Goal: Task Accomplishment & Management: Complete application form

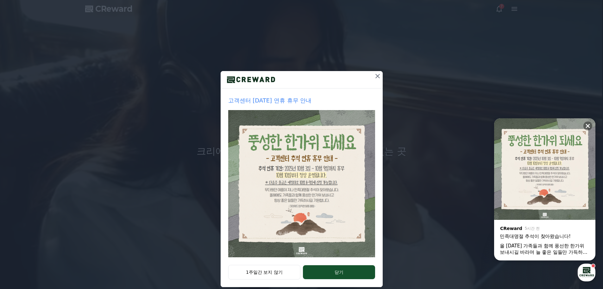
scroll to position [13, 0]
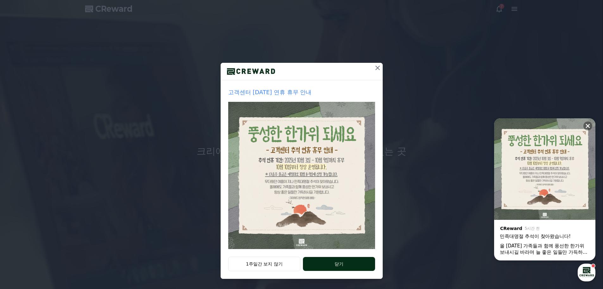
click at [327, 269] on button "닫기" at bounding box center [339, 264] width 72 height 14
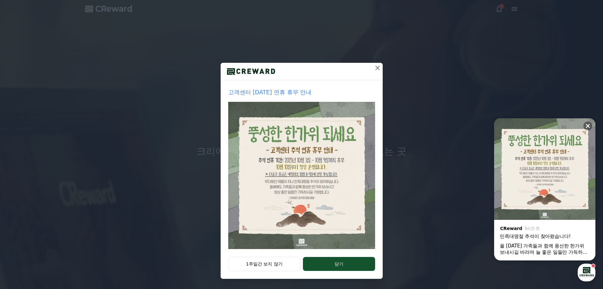
scroll to position [0, 0]
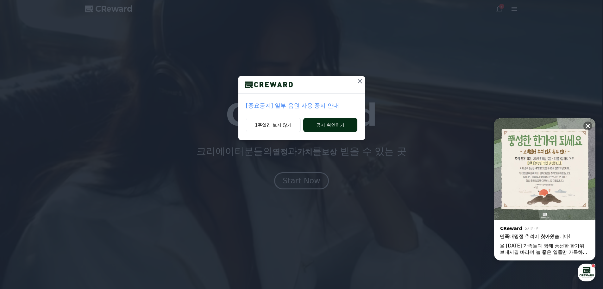
click at [322, 127] on button "공지 확인하기" at bounding box center [330, 125] width 54 height 14
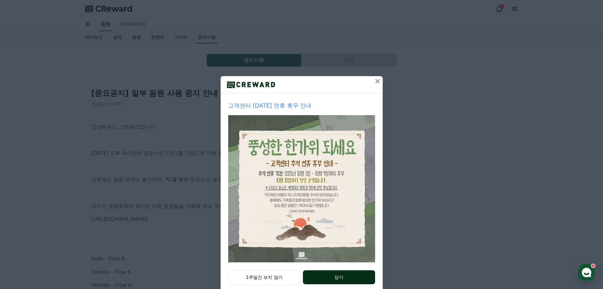
click at [328, 276] on button "닫기" at bounding box center [339, 277] width 72 height 14
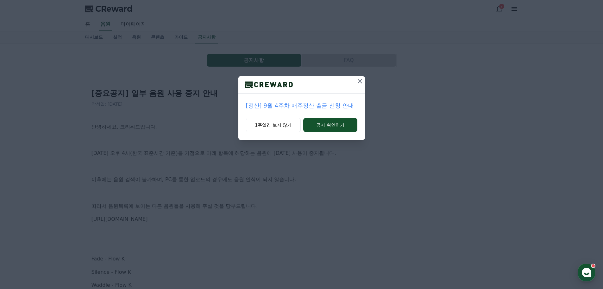
drag, startPoint x: 280, startPoint y: 130, endPoint x: 319, endPoint y: 162, distance: 49.9
click at [281, 130] on button "1주일간 보지 않기" at bounding box center [273, 125] width 55 height 15
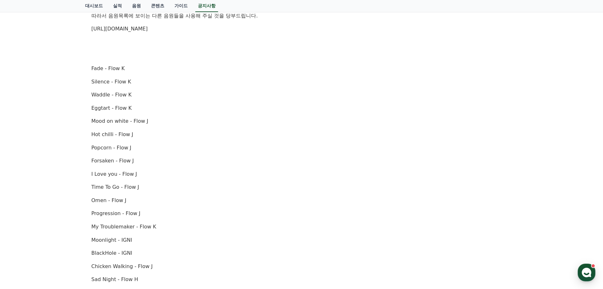
scroll to position [32, 0]
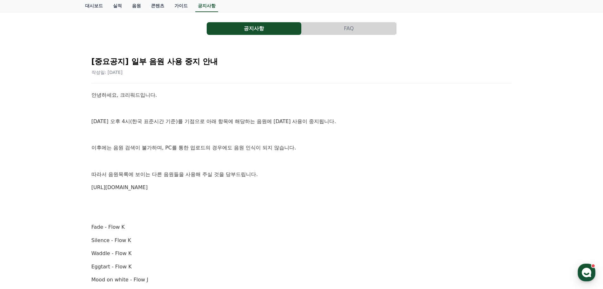
click at [135, 189] on link "https://creward.net/music/list/public" at bounding box center [120, 187] width 56 height 6
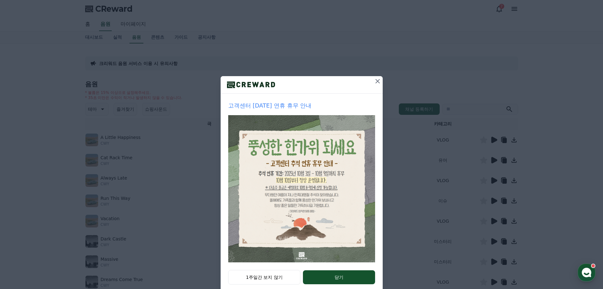
click at [376, 81] on icon at bounding box center [378, 81] width 4 height 4
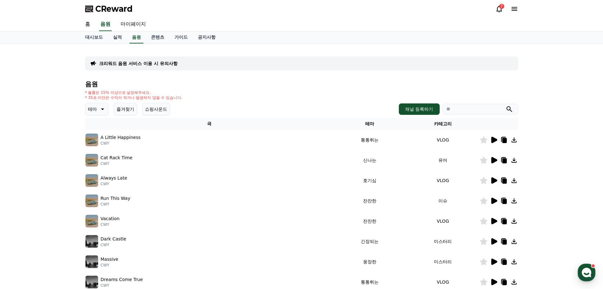
click at [130, 106] on button "즐겨찾기" at bounding box center [125, 109] width 23 height 13
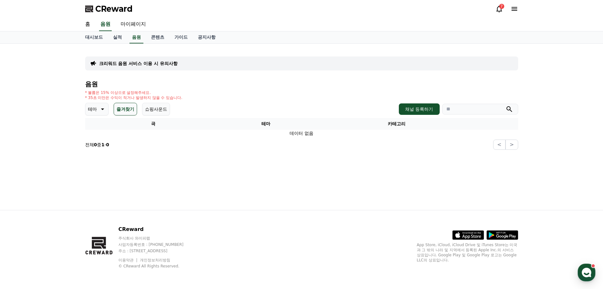
drag, startPoint x: 101, startPoint y: 106, endPoint x: 151, endPoint y: 102, distance: 50.9
click at [101, 106] on icon at bounding box center [102, 109] width 8 height 8
drag, startPoint x: 174, startPoint y: 113, endPoint x: 126, endPoint y: 111, distance: 47.9
click at [174, 112] on div "테마 테마 전체 환상적인 호기심 어두운 밝은 통통튀는 신나는 반전 웅장한 드라마틱 즐거움 분위기있는 EDM 그루브 슬픈 잔잔한 귀여운 감동적인…" at bounding box center [301, 109] width 433 height 13
click at [119, 110] on button "즐겨찾기" at bounding box center [125, 109] width 23 height 13
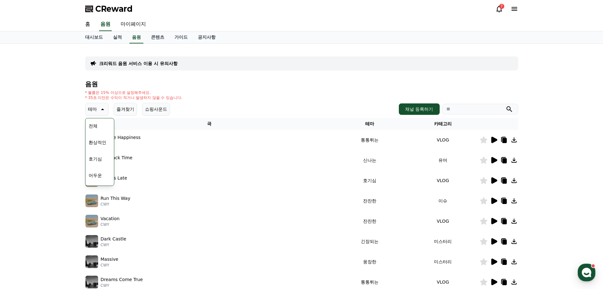
click at [233, 165] on div "Cat Rack Time CWY" at bounding box center [210, 160] width 248 height 13
click at [489, 138] on div at bounding box center [499, 140] width 38 height 8
click at [493, 138] on icon at bounding box center [495, 140] width 6 height 6
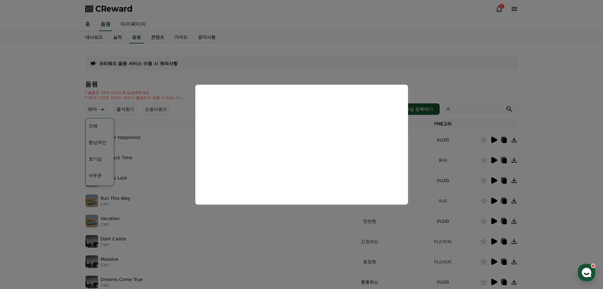
click at [523, 179] on button "close modal" at bounding box center [301, 144] width 603 height 289
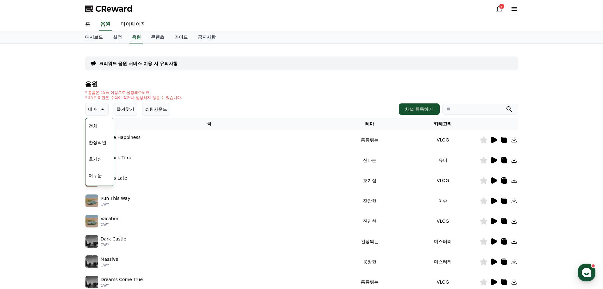
click at [93, 110] on p "테마" at bounding box center [92, 109] width 9 height 9
click at [88, 104] on button "테마" at bounding box center [96, 109] width 23 height 13
click at [100, 151] on button "분위기있는" at bounding box center [99, 149] width 27 height 14
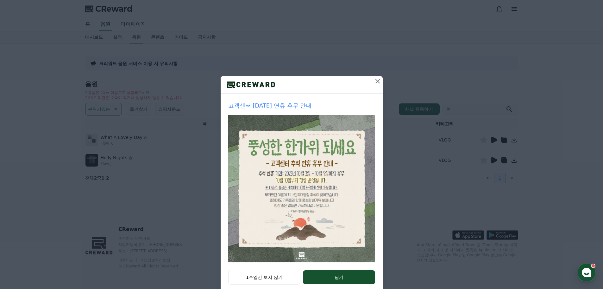
drag, startPoint x: 0, startPoint y: 0, endPoint x: 71, endPoint y: 162, distance: 176.8
click at [67, 162] on div "고객센터 추석 연휴 휴무 안내 1주일간 보지 않기 닫기" at bounding box center [301, 151] width 603 height 302
click at [374, 81] on icon at bounding box center [378, 81] width 8 height 8
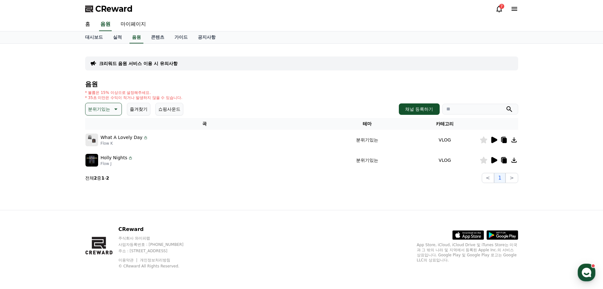
click at [493, 157] on icon at bounding box center [495, 160] width 6 height 6
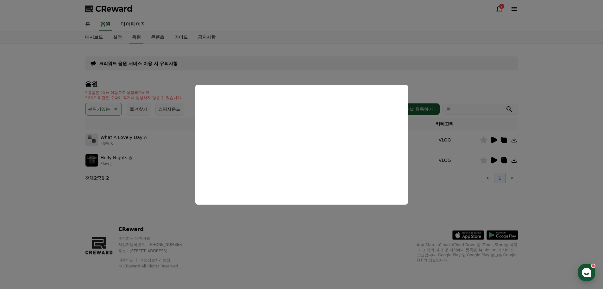
drag, startPoint x: 455, startPoint y: 199, endPoint x: 494, endPoint y: 156, distance: 58.3
click at [457, 195] on button "close modal" at bounding box center [301, 144] width 603 height 289
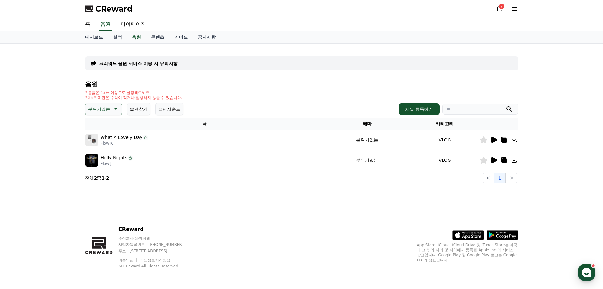
click at [493, 138] on icon at bounding box center [495, 140] width 6 height 6
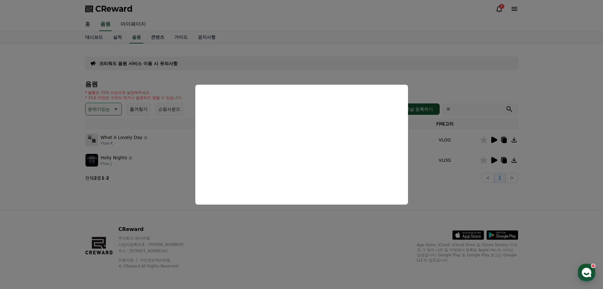
drag, startPoint x: 443, startPoint y: 200, endPoint x: 444, endPoint y: 197, distance: 3.5
click at [443, 200] on button "close modal" at bounding box center [301, 144] width 603 height 289
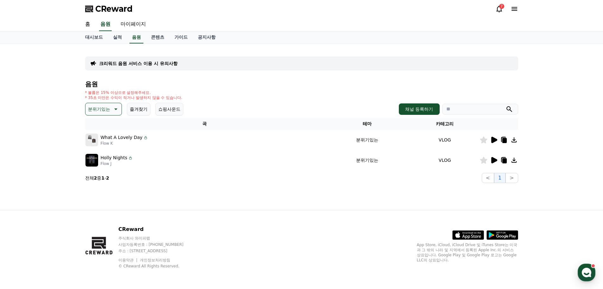
click at [100, 110] on p "분위기있는" at bounding box center [99, 109] width 22 height 9
click at [103, 144] on button "환상적인" at bounding box center [97, 142] width 23 height 14
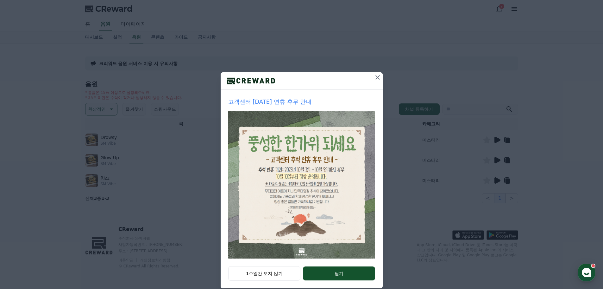
scroll to position [13, 0]
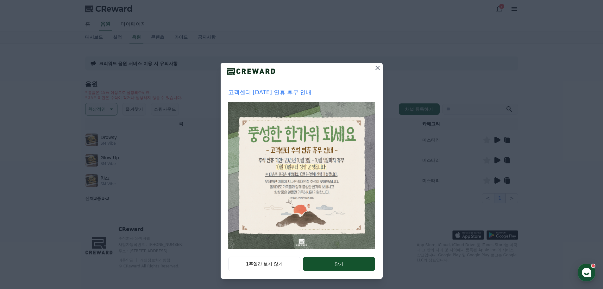
drag, startPoint x: 273, startPoint y: 262, endPoint x: 289, endPoint y: 256, distance: 16.5
click at [276, 262] on button "1주일간 보지 않기" at bounding box center [264, 263] width 73 height 15
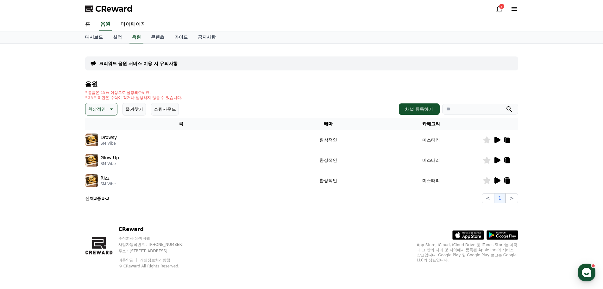
click at [497, 138] on icon at bounding box center [498, 140] width 6 height 6
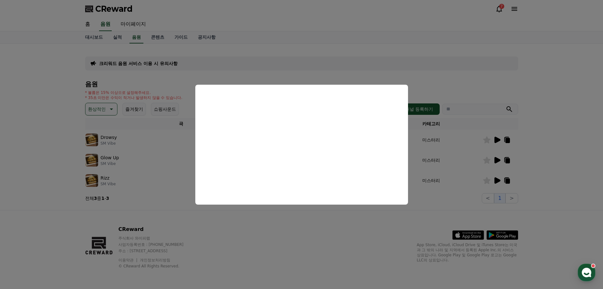
click at [488, 159] on button "close modal" at bounding box center [301, 144] width 603 height 289
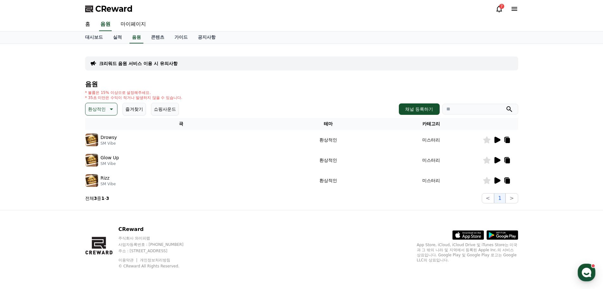
click at [496, 160] on icon at bounding box center [498, 160] width 6 height 6
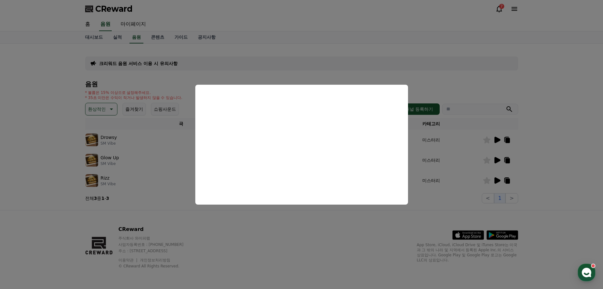
click at [501, 181] on button "close modal" at bounding box center [301, 144] width 603 height 289
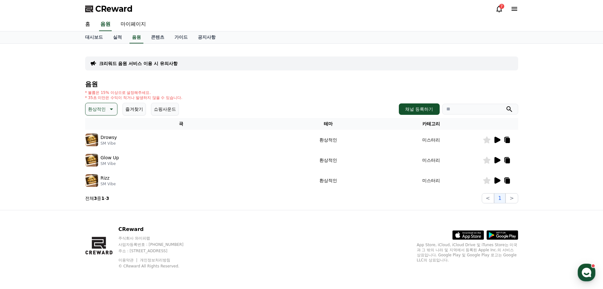
click at [497, 181] on icon at bounding box center [498, 180] width 6 height 6
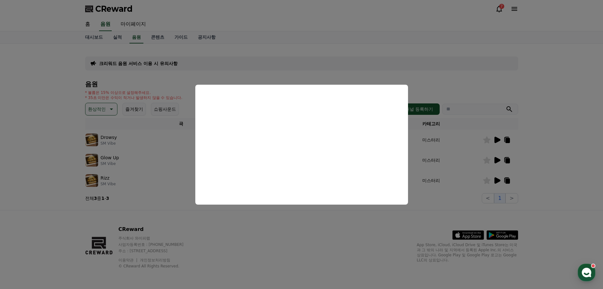
drag, startPoint x: 343, startPoint y: 214, endPoint x: 351, endPoint y: 213, distance: 8.6
click at [349, 213] on button "close modal" at bounding box center [301, 144] width 603 height 289
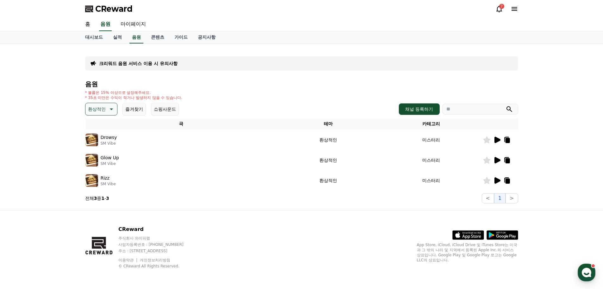
click at [498, 139] on icon at bounding box center [498, 140] width 6 height 6
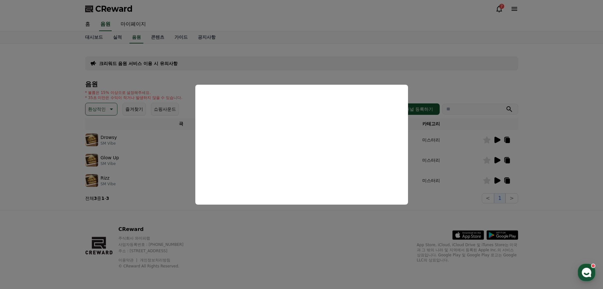
drag, startPoint x: 344, startPoint y: 217, endPoint x: 351, endPoint y: 216, distance: 6.5
click at [345, 217] on button "close modal" at bounding box center [301, 144] width 603 height 289
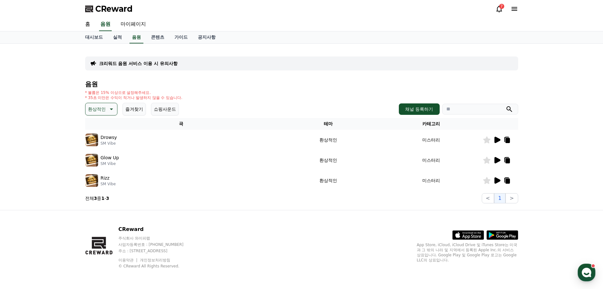
click at [486, 141] on icon at bounding box center [486, 139] width 7 height 7
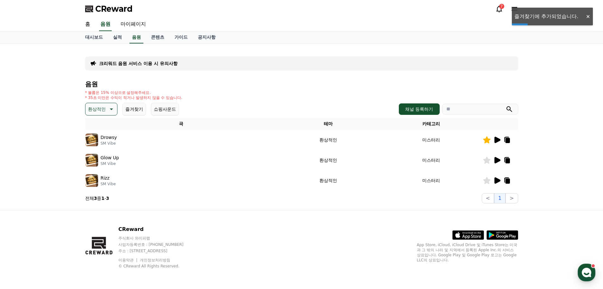
click at [108, 111] on icon at bounding box center [111, 109] width 8 height 8
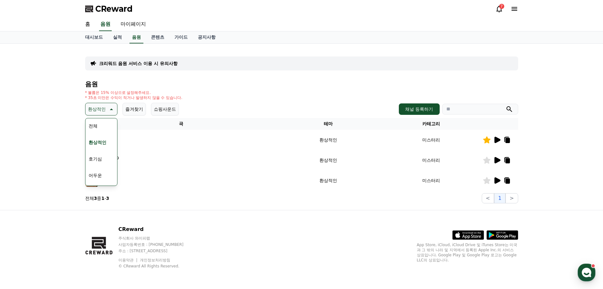
click at [106, 125] on div "전체 환상적인 호기심 어두운 밝은 통통튀는 신나는 반전 웅장한 드라마틱 즐거움 분위기있는 EDM 그루브 슬픈 잔잔한 귀여운 감동적인 긴장되는 …" at bounding box center [101, 282] width 30 height 327
click at [108, 127] on div "전체 환상적인 호기심 어두운 밝은 통통튀는 신나는 반전 웅장한 드라마틱 즐거움 분위기있는 EDM 그루브 슬픈 잔잔한 귀여운 감동적인 긴장되는 …" at bounding box center [101, 282] width 30 height 327
click at [91, 127] on button "전체" at bounding box center [93, 126] width 14 height 14
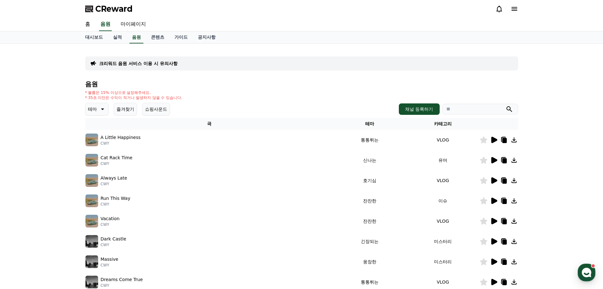
click at [496, 10] on icon at bounding box center [500, 9] width 8 height 8
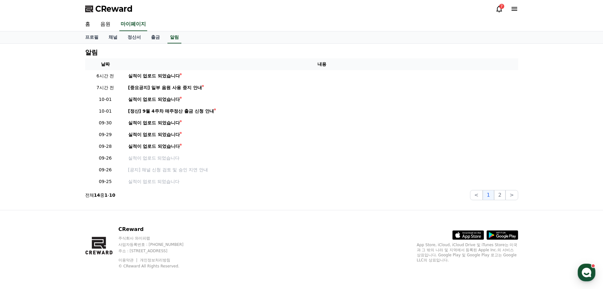
click at [496, 9] on icon at bounding box center [500, 9] width 8 height 8
click at [497, 9] on icon at bounding box center [500, 9] width 8 height 8
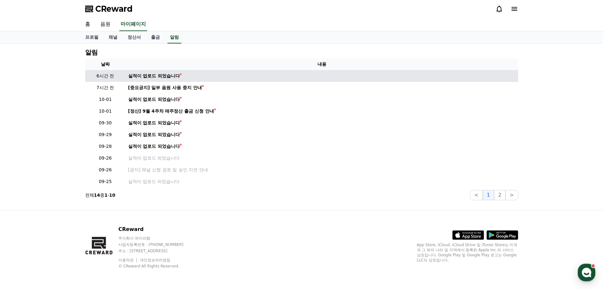
click at [155, 80] on td "실적이 업로드 되었습니다" at bounding box center [322, 76] width 393 height 12
click at [159, 77] on div "실적이 업로드 되었습니다" at bounding box center [154, 76] width 52 height 7
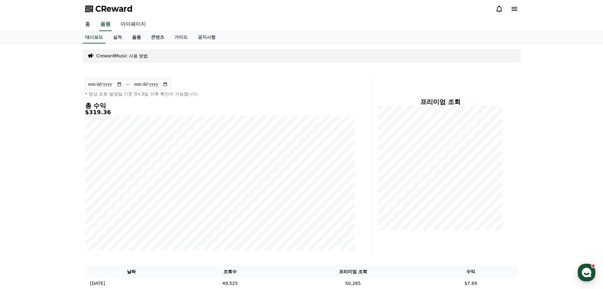
click at [137, 37] on link "음원" at bounding box center [136, 37] width 19 height 12
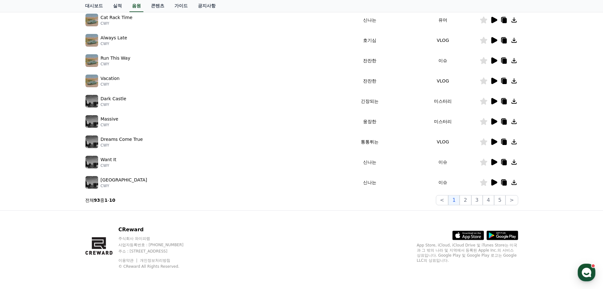
scroll to position [140, 0]
click at [470, 200] on button "2" at bounding box center [465, 199] width 11 height 10
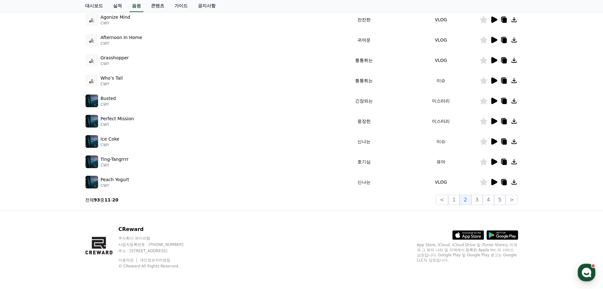
click at [389, 219] on div "CReward 주식회사 와이피랩 사업자등록번호 : 655-81-03655 주소 : 경기도 김포시 양촌읍 양곡로 495, 3층 305-비이16호…" at bounding box center [301, 249] width 443 height 79
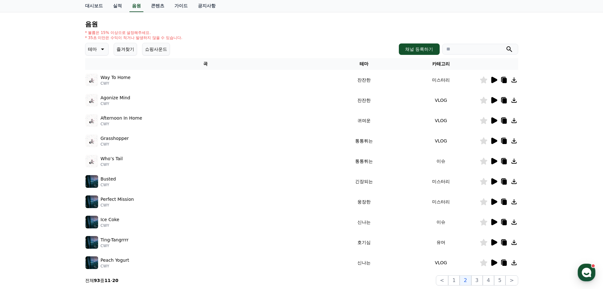
scroll to position [77, 0]
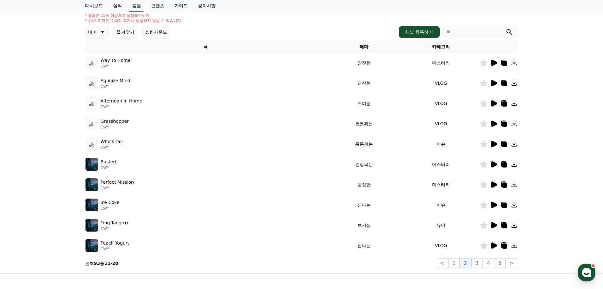
click at [494, 166] on icon at bounding box center [494, 164] width 8 height 8
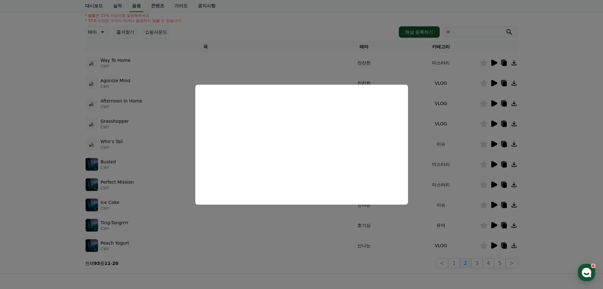
click at [490, 184] on button "close modal" at bounding box center [301, 144] width 603 height 289
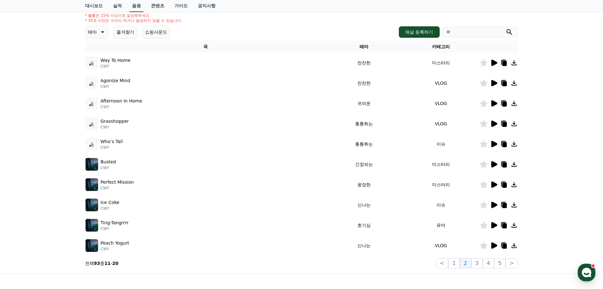
click at [493, 184] on icon at bounding box center [495, 184] width 6 height 6
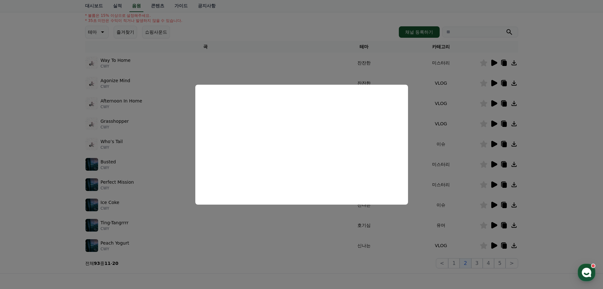
click at [495, 203] on button "close modal" at bounding box center [301, 144] width 603 height 289
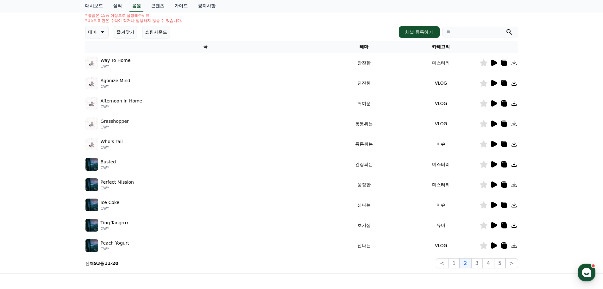
click at [494, 204] on icon at bounding box center [495, 204] width 6 height 6
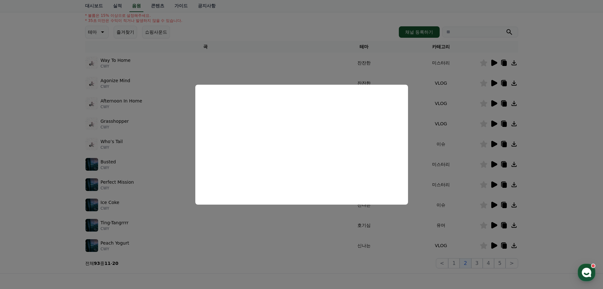
click at [494, 224] on button "close modal" at bounding box center [301, 144] width 603 height 289
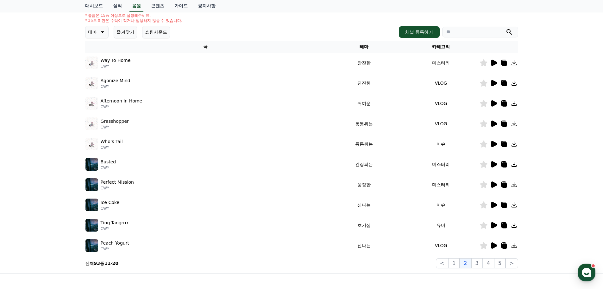
click at [494, 225] on icon at bounding box center [495, 225] width 6 height 6
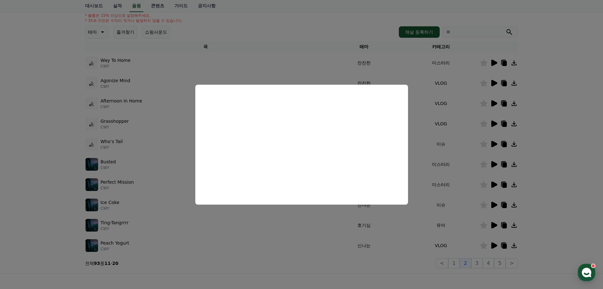
click at [494, 245] on button "close modal" at bounding box center [301, 144] width 603 height 289
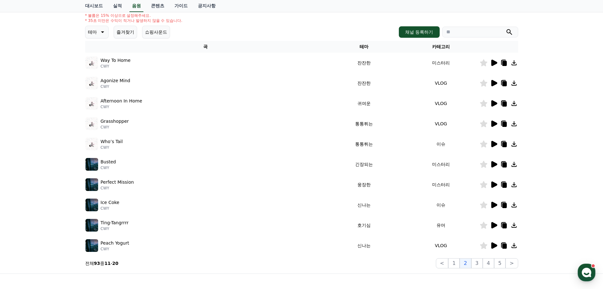
click at [491, 247] on icon at bounding box center [494, 245] width 8 height 8
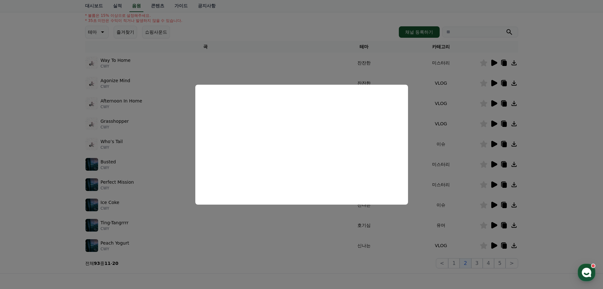
click at [548, 148] on button "close modal" at bounding box center [301, 144] width 603 height 289
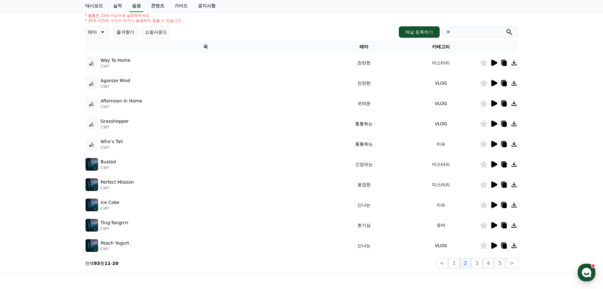
click at [493, 63] on icon at bounding box center [495, 63] width 6 height 6
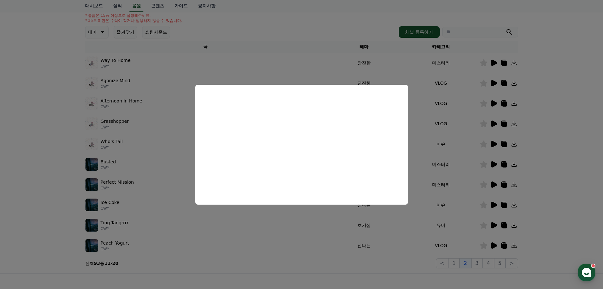
drag, startPoint x: 558, startPoint y: 108, endPoint x: 545, endPoint y: 104, distance: 13.5
click at [557, 108] on button "close modal" at bounding box center [301, 144] width 603 height 289
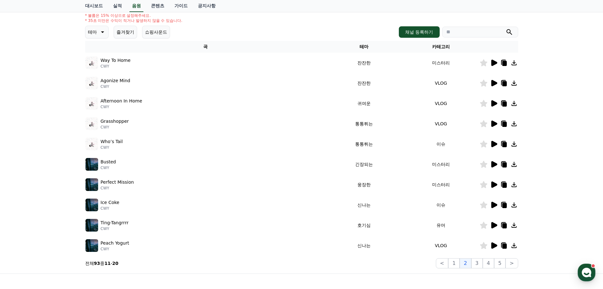
click at [493, 104] on icon at bounding box center [495, 103] width 6 height 6
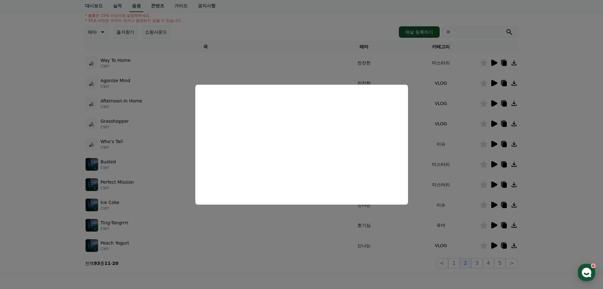
click at [534, 177] on button "close modal" at bounding box center [301, 144] width 603 height 289
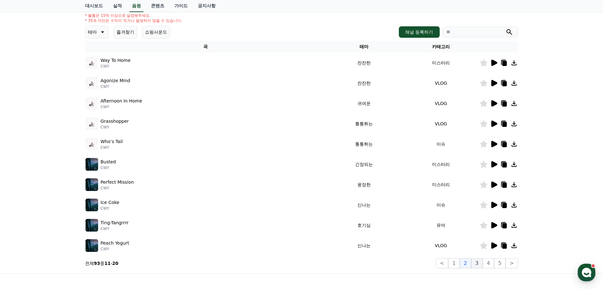
click at [480, 261] on button "3" at bounding box center [477, 263] width 11 height 10
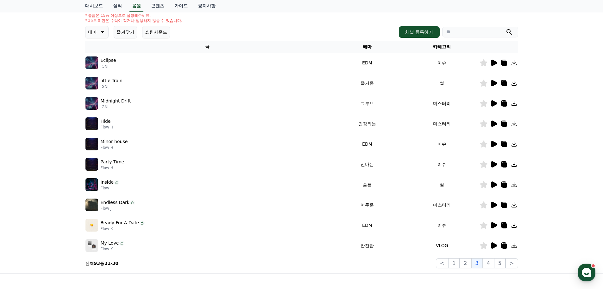
click at [495, 82] on icon at bounding box center [495, 83] width 6 height 6
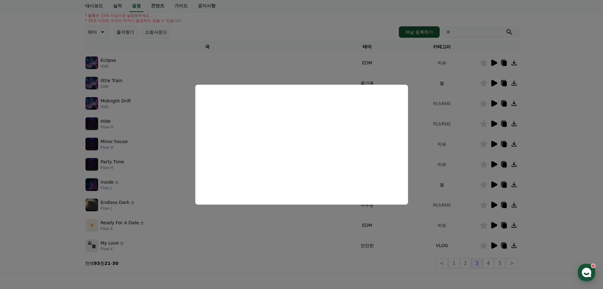
drag, startPoint x: 550, startPoint y: 119, endPoint x: 498, endPoint y: 85, distance: 63.2
click at [550, 119] on button "close modal" at bounding box center [301, 144] width 603 height 289
click at [492, 60] on icon at bounding box center [495, 63] width 6 height 6
drag, startPoint x: 496, startPoint y: 107, endPoint x: 495, endPoint y: 103, distance: 4.6
click at [496, 107] on button "close modal" at bounding box center [301, 144] width 603 height 289
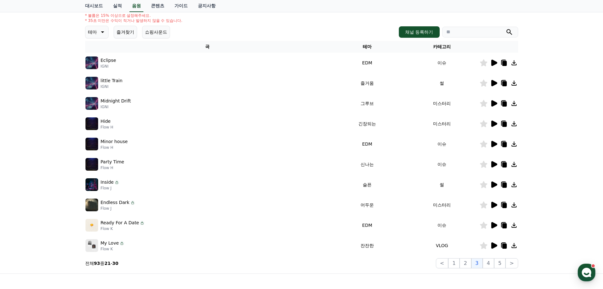
click at [494, 101] on icon at bounding box center [495, 103] width 6 height 6
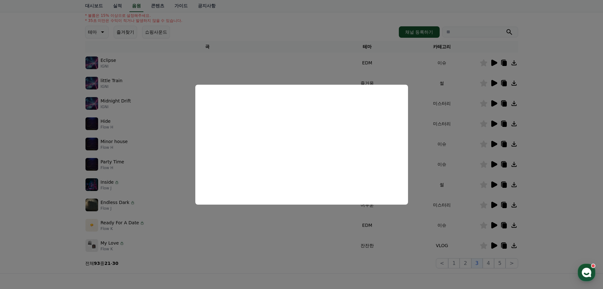
click at [551, 171] on button "close modal" at bounding box center [301, 144] width 603 height 289
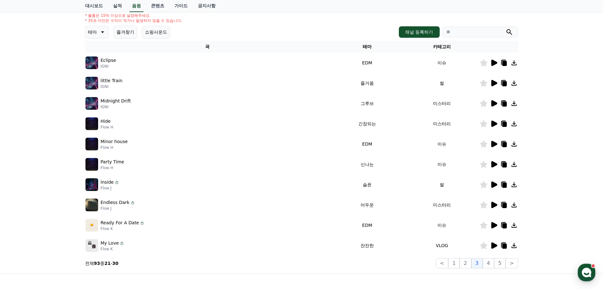
click at [492, 186] on icon at bounding box center [495, 184] width 6 height 6
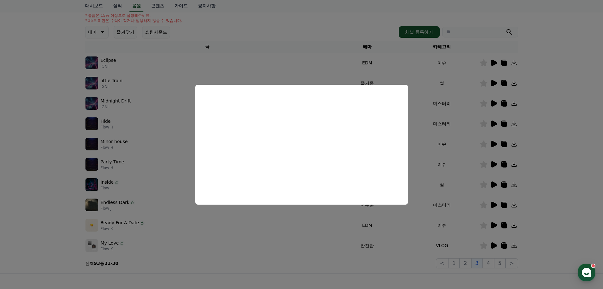
drag, startPoint x: 207, startPoint y: 228, endPoint x: 122, endPoint y: 196, distance: 91.4
click at [204, 227] on button "close modal" at bounding box center [301, 144] width 603 height 289
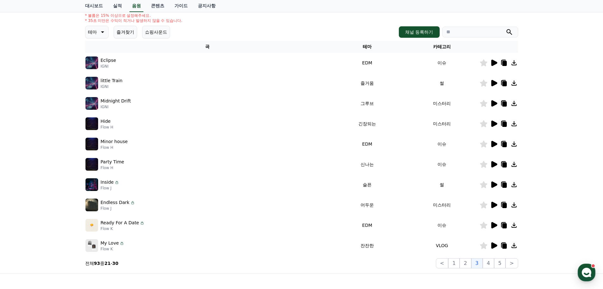
click at [116, 181] on icon at bounding box center [116, 182] width 5 height 5
click at [116, 182] on icon at bounding box center [116, 182] width 5 height 5
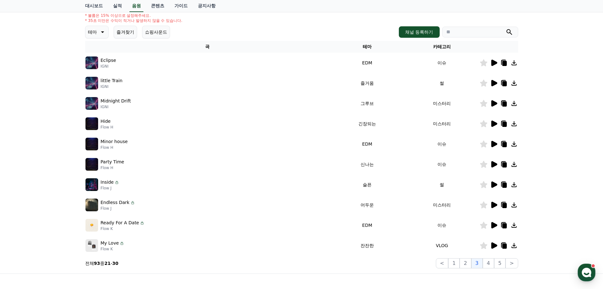
click at [111, 162] on p "Party Time" at bounding box center [113, 161] width 24 height 7
click at [495, 164] on icon at bounding box center [495, 164] width 6 height 6
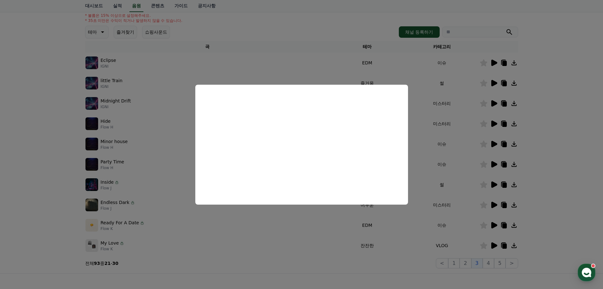
drag, startPoint x: 71, startPoint y: 196, endPoint x: 105, endPoint y: 193, distance: 35.0
click at [71, 196] on button "close modal" at bounding box center [301, 144] width 603 height 289
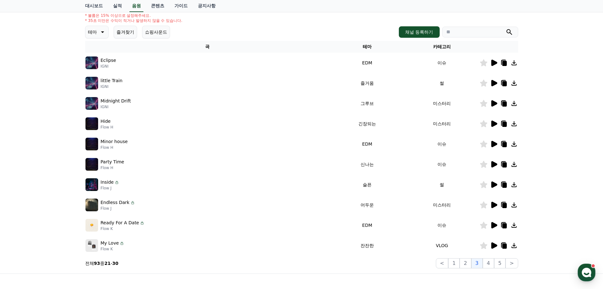
click at [481, 162] on icon at bounding box center [484, 164] width 8 height 7
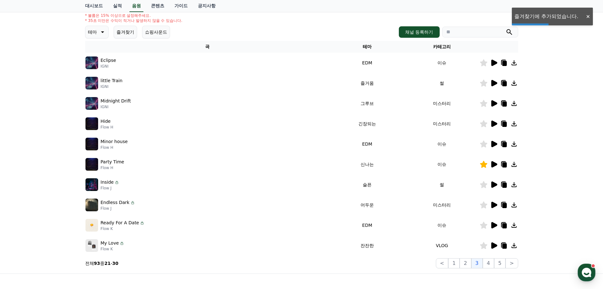
click at [514, 166] on icon at bounding box center [514, 164] width 5 height 5
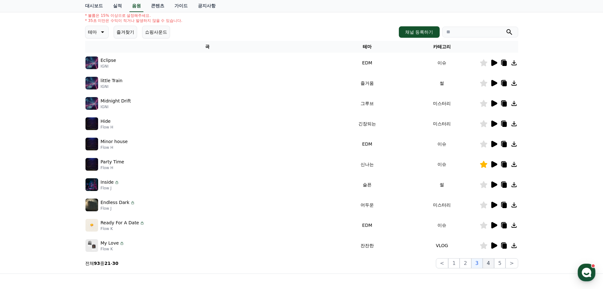
click at [490, 263] on button "4" at bounding box center [488, 263] width 11 height 10
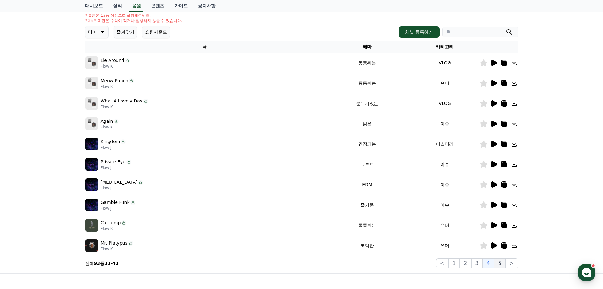
click at [498, 263] on button "5" at bounding box center [499, 263] width 11 height 10
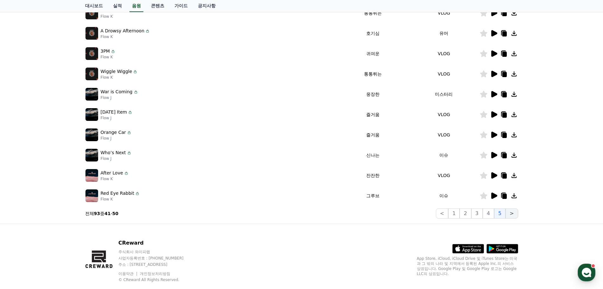
click at [513, 213] on button ">" at bounding box center [512, 213] width 12 height 10
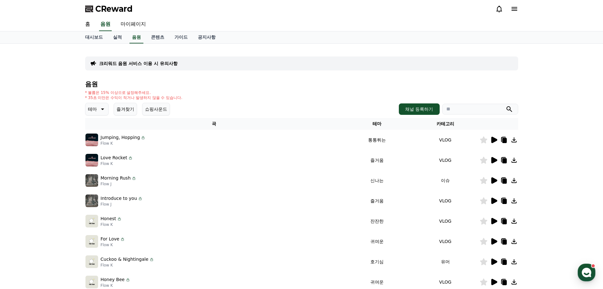
click at [88, 181] on img at bounding box center [92, 180] width 13 height 13
click at [144, 60] on div "크리워드 음원 서비스 이용 시 유의사항" at bounding box center [301, 63] width 433 height 14
click at [146, 55] on div "크리워드 음원 서비스 이용 시 유의사항 음원 * 볼륨은 15% 이상으로 설정해주세요. * 35초 미만은 수익이 적거나 발생하지 않을 수 있습니…" at bounding box center [301, 197] width 433 height 296
click at [146, 61] on p "크리워드 음원 서비스 이용 시 유의사항" at bounding box center [138, 63] width 79 height 6
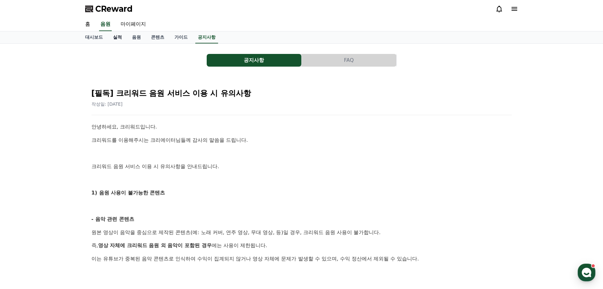
click at [110, 36] on link "실적" at bounding box center [117, 37] width 19 height 12
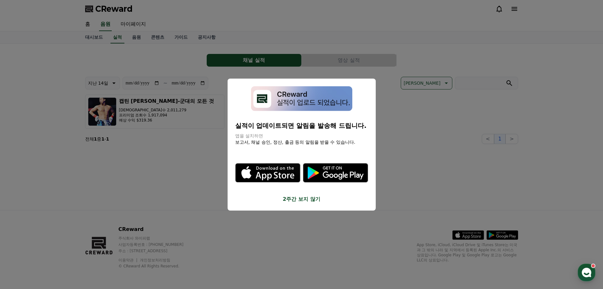
click at [308, 198] on button "2주간 보지 않기" at bounding box center [301, 199] width 133 height 8
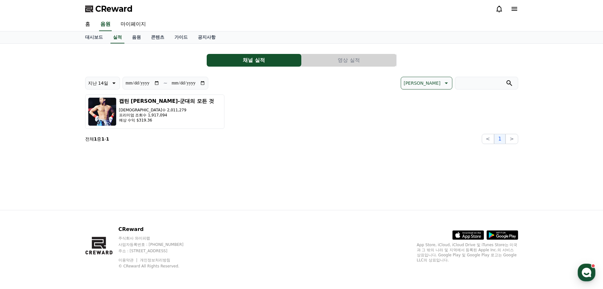
drag, startPoint x: 336, startPoint y: 49, endPoint x: 339, endPoint y: 55, distance: 6.8
click at [336, 50] on div "**********" at bounding box center [301, 96] width 433 height 95
click at [340, 58] on button "영상 실적" at bounding box center [349, 60] width 95 height 13
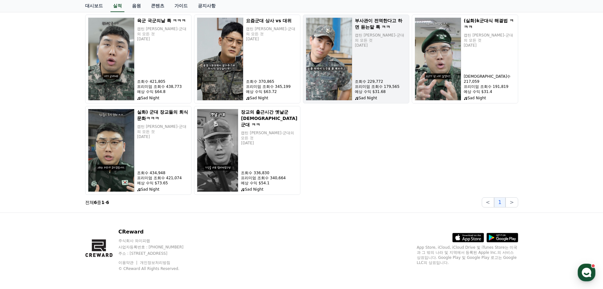
scroll to position [82, 0]
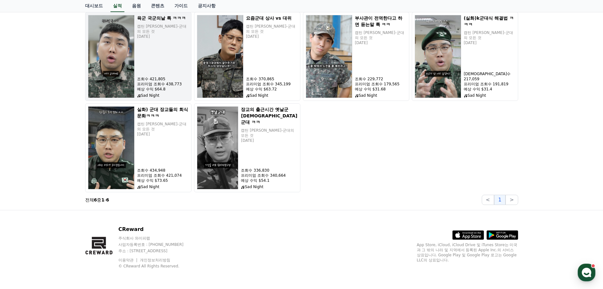
click at [150, 94] on p "Sad Night" at bounding box center [163, 95] width 52 height 5
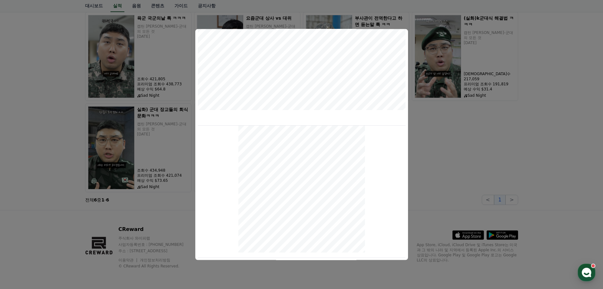
scroll to position [31, 0]
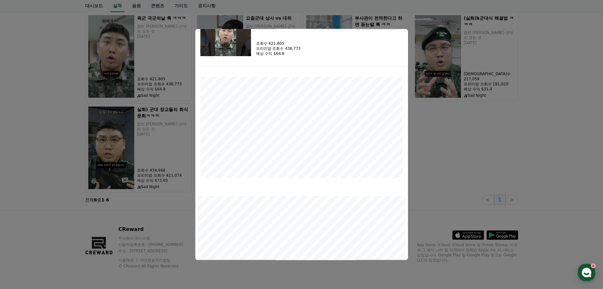
click at [491, 181] on button "close modal" at bounding box center [301, 144] width 603 height 289
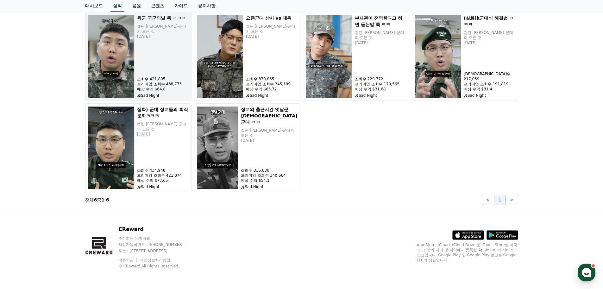
click at [151, 72] on div "육군 국군의날 특 ㅋㅋㅋ 캡틴 김상호-군대의 모든 것 2025-09-27 조회수 421,805 프리미엄 조회수 438,773 예상 수익 $64…" at bounding box center [163, 56] width 52 height 83
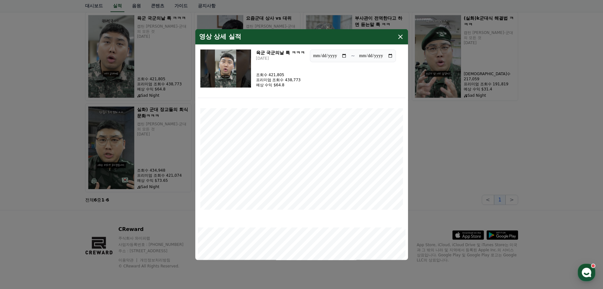
drag, startPoint x: 400, startPoint y: 33, endPoint x: 398, endPoint y: 38, distance: 5.5
click at [400, 33] on icon "modal" at bounding box center [401, 37] width 8 height 8
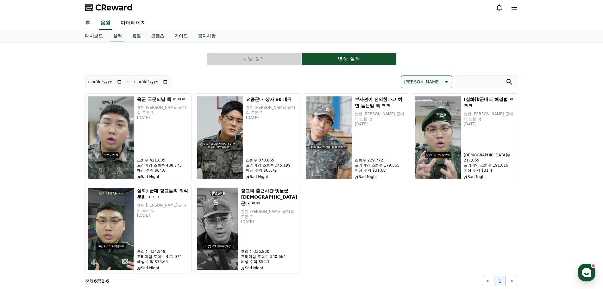
scroll to position [0, 0]
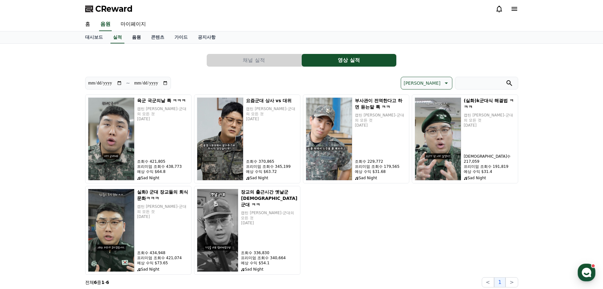
click at [135, 35] on link "음원" at bounding box center [136, 37] width 19 height 12
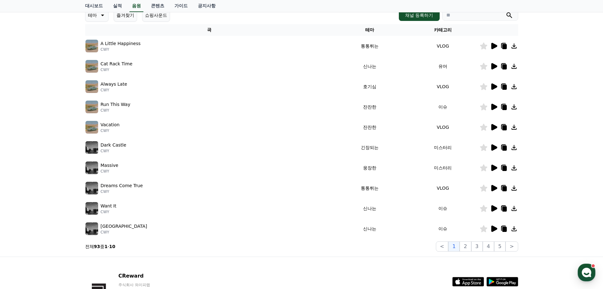
scroll to position [140, 0]
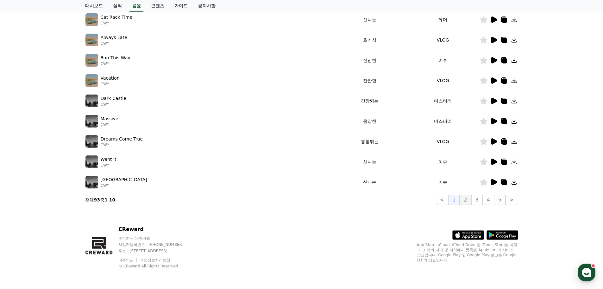
click at [465, 201] on button "2" at bounding box center [465, 199] width 11 height 10
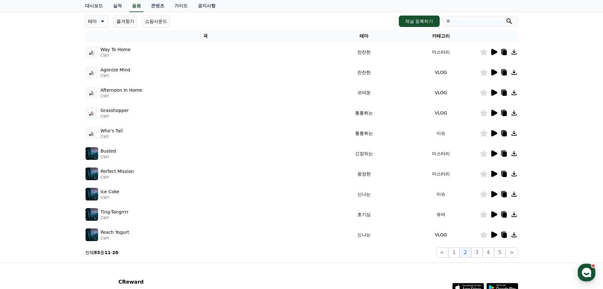
scroll to position [109, 0]
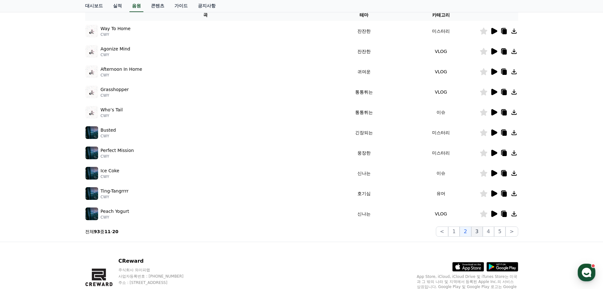
click at [480, 234] on button "3" at bounding box center [477, 231] width 11 height 10
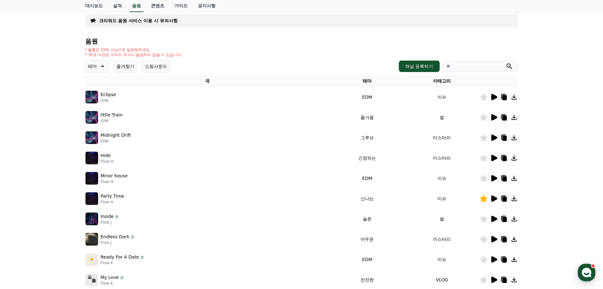
scroll to position [45, 0]
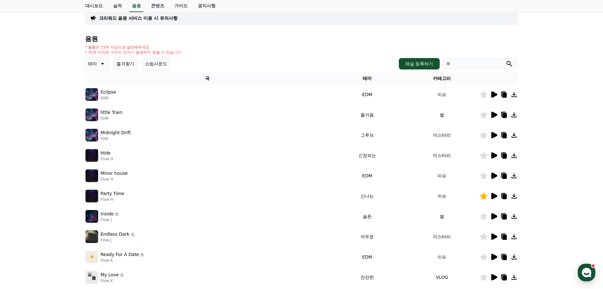
click at [90, 92] on img at bounding box center [92, 94] width 13 height 13
click at [107, 95] on p "Eclipse" at bounding box center [109, 92] width 16 height 7
click at [493, 97] on icon at bounding box center [495, 94] width 6 height 6
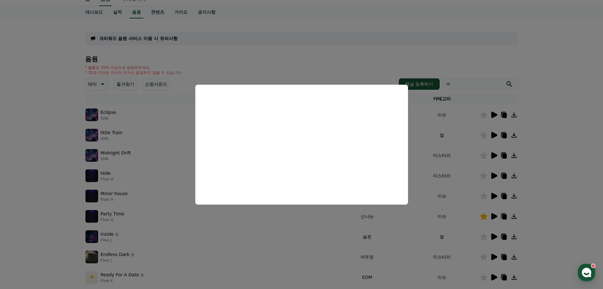
scroll to position [0, 0]
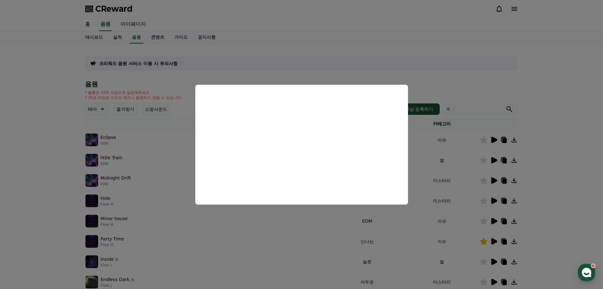
click at [423, 58] on button "close modal" at bounding box center [301, 144] width 603 height 289
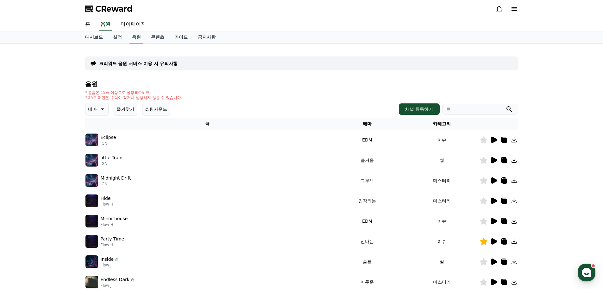
click at [492, 161] on icon at bounding box center [495, 160] width 6 height 6
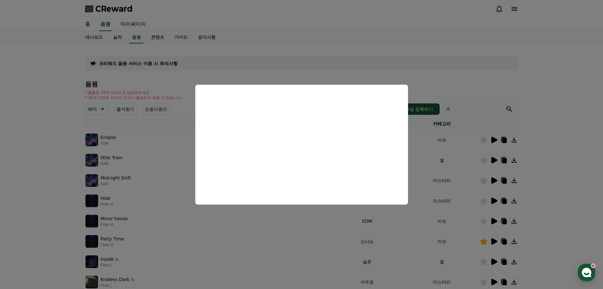
click at [315, 56] on button "close modal" at bounding box center [301, 144] width 603 height 289
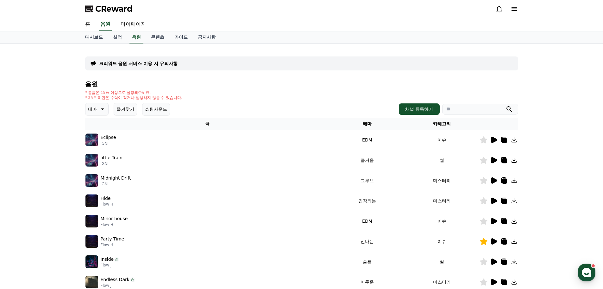
drag, startPoint x: 108, startPoint y: 102, endPoint x: 111, endPoint y: 105, distance: 4.3
click at [108, 103] on div "음원 * 볼륨은 15% 이상으로 설정해주세요. * 35초 미만은 수익이 적거나 발생하지 않을 수 있습니다. 테마 즐겨찾기 쇼핑사운드 채널 등록…" at bounding box center [301, 212] width 433 height 264
click at [115, 107] on button "즐겨찾기" at bounding box center [125, 109] width 23 height 13
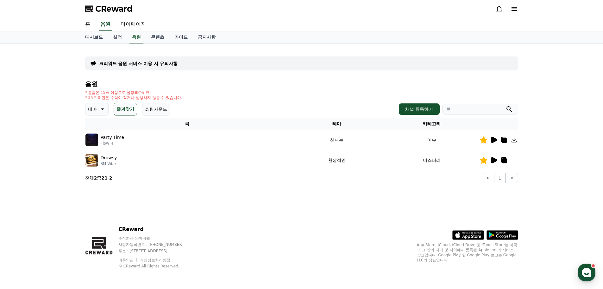
click at [492, 140] on icon at bounding box center [494, 140] width 8 height 8
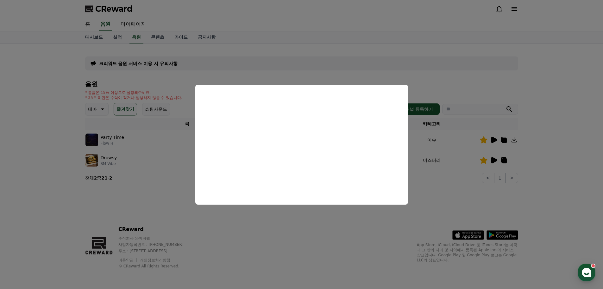
drag, startPoint x: 309, startPoint y: 217, endPoint x: 382, endPoint y: 205, distance: 74.2
click at [314, 217] on button "close modal" at bounding box center [301, 144] width 603 height 289
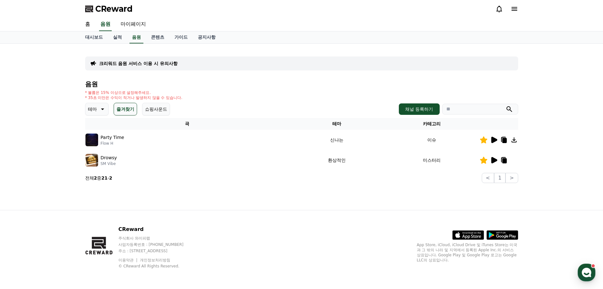
click at [496, 162] on icon at bounding box center [494, 160] width 8 height 8
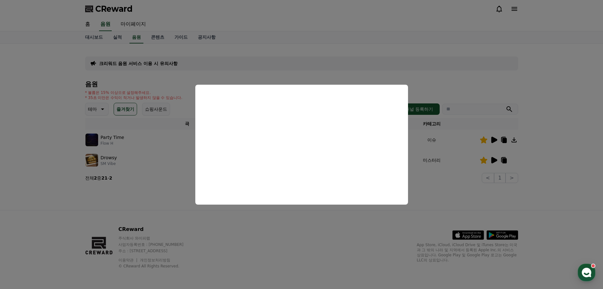
drag, startPoint x: 339, startPoint y: 228, endPoint x: 338, endPoint y: 224, distance: 3.9
click at [339, 227] on button "close modal" at bounding box center [301, 144] width 603 height 289
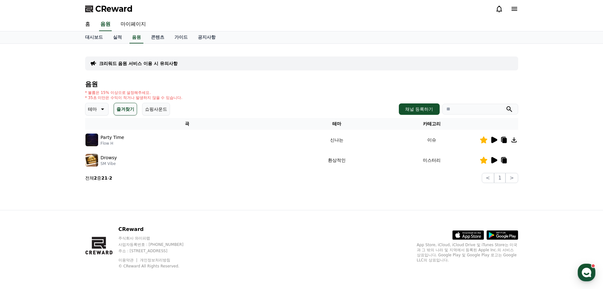
drag, startPoint x: 327, startPoint y: 29, endPoint x: 330, endPoint y: 29, distance: 3.2
click at [328, 29] on div "홈 음원 마이페이지" at bounding box center [301, 24] width 443 height 13
click at [95, 140] on img at bounding box center [92, 139] width 13 height 13
click at [91, 24] on link "홈" at bounding box center [87, 24] width 15 height 13
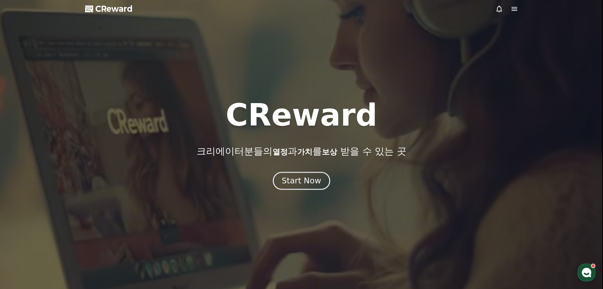
click at [323, 184] on button "Start Now" at bounding box center [301, 180] width 57 height 18
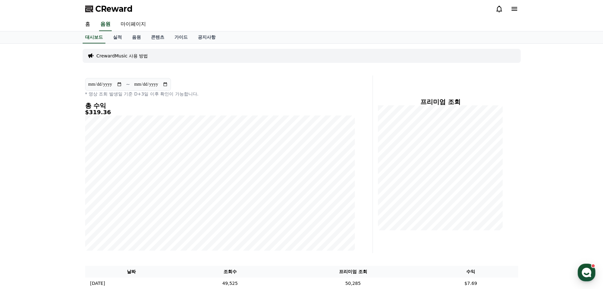
click at [514, 10] on icon at bounding box center [515, 9] width 6 height 4
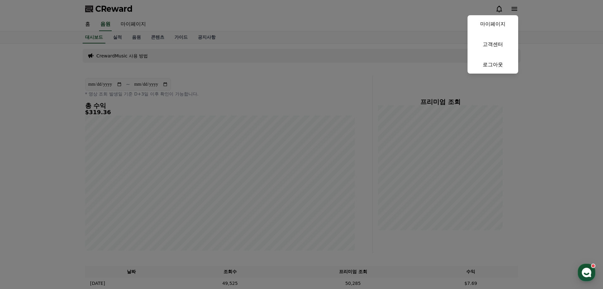
click at [514, 10] on button "close" at bounding box center [301, 144] width 603 height 289
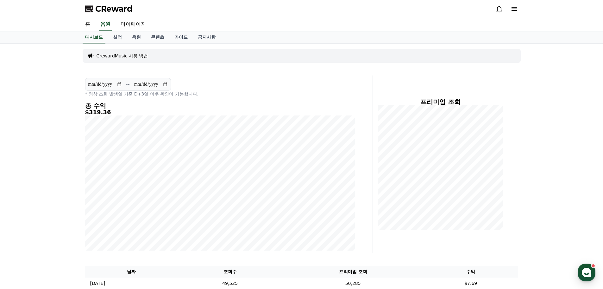
click at [105, 8] on span "CReward" at bounding box center [113, 9] width 37 height 10
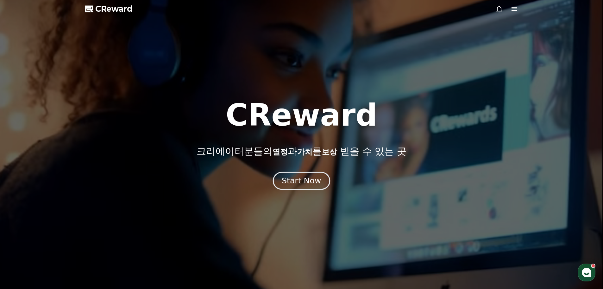
click at [306, 175] on button "Start Now" at bounding box center [301, 180] width 57 height 18
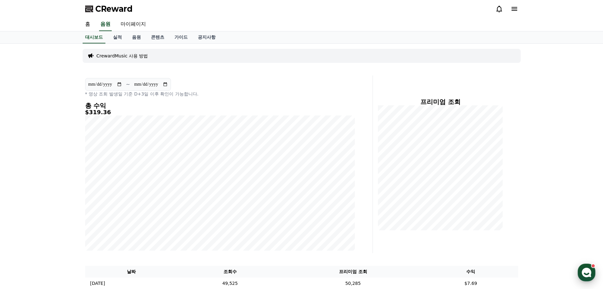
click at [595, 270] on button "CReward 상담 버튼" at bounding box center [587, 272] width 18 height 18
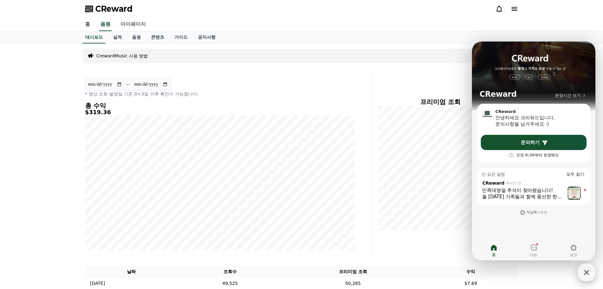
click at [592, 269] on icon "button" at bounding box center [586, 271] width 11 height 11
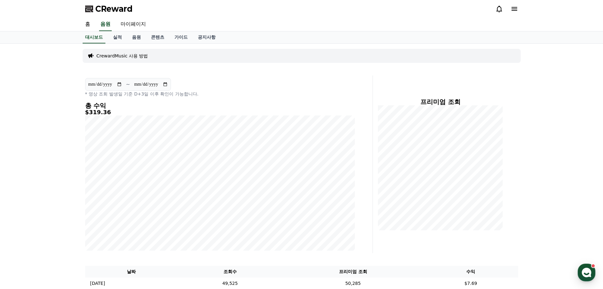
click at [499, 15] on div "CReward" at bounding box center [301, 9] width 443 height 18
click at [499, 11] on icon at bounding box center [500, 9] width 6 height 7
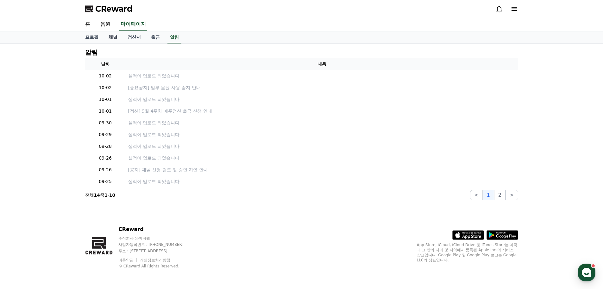
click at [111, 39] on link "채널" at bounding box center [113, 37] width 19 height 12
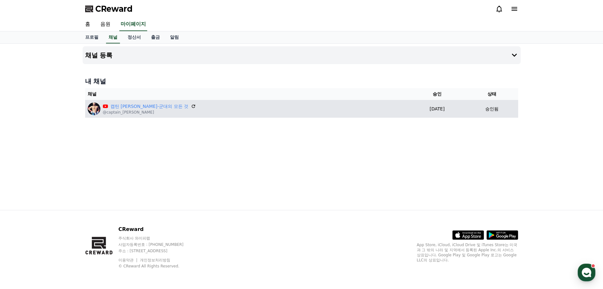
click at [411, 111] on p "[DATE]" at bounding box center [437, 108] width 52 height 7
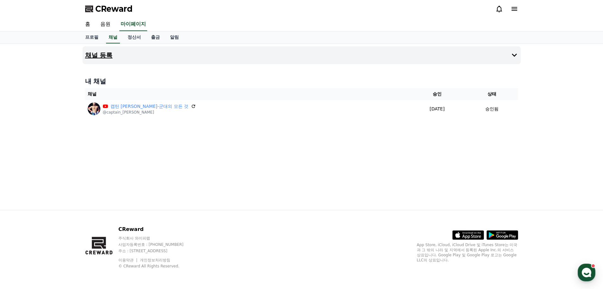
click at [519, 59] on button "채널 등록" at bounding box center [302, 55] width 438 height 18
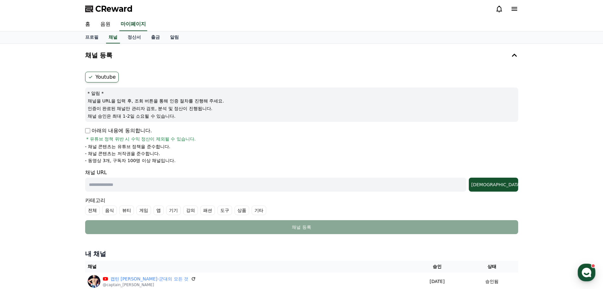
click at [143, 189] on input "text" at bounding box center [275, 184] width 381 height 14
click at [171, 187] on input "text" at bounding box center [275, 184] width 381 height 14
paste input "**********"
type input "**********"
click at [507, 183] on div "조회" at bounding box center [494, 184] width 44 height 6
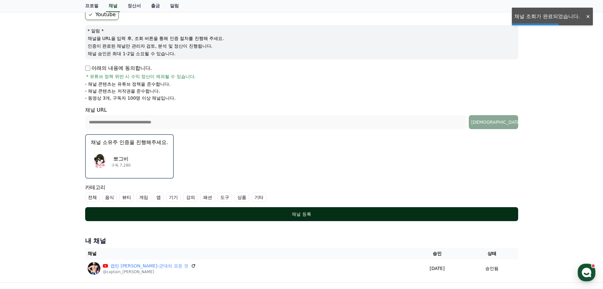
scroll to position [63, 0]
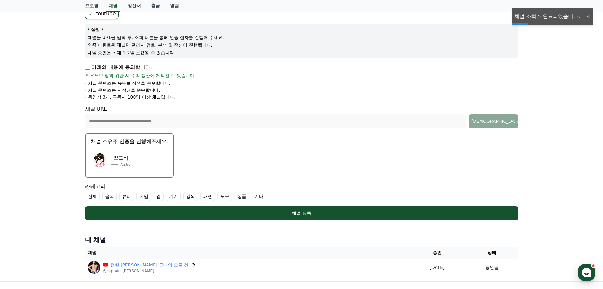
click at [101, 156] on img "button" at bounding box center [100, 160] width 18 height 18
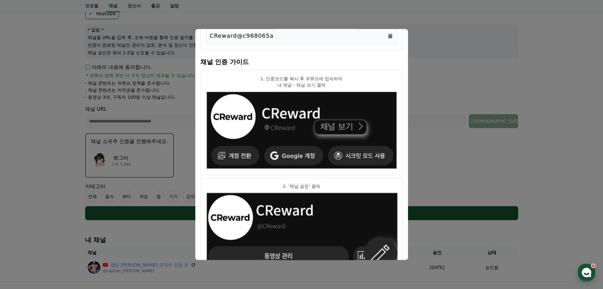
scroll to position [0, 0]
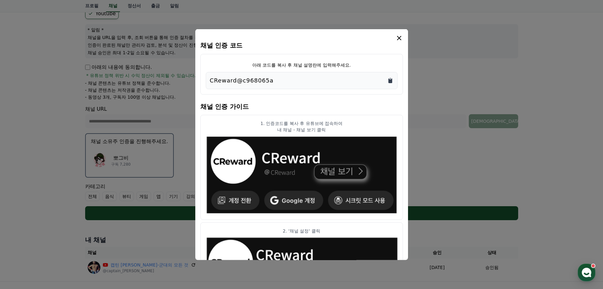
click at [392, 78] on icon "Copy to clipboard" at bounding box center [390, 80] width 6 height 6
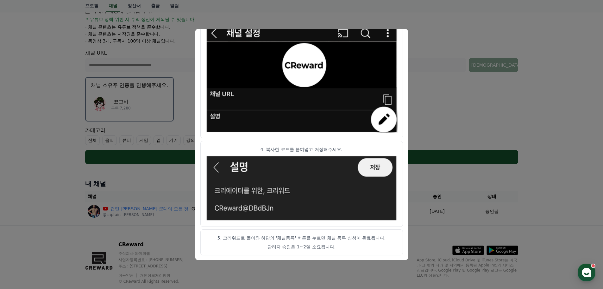
scroll to position [127, 0]
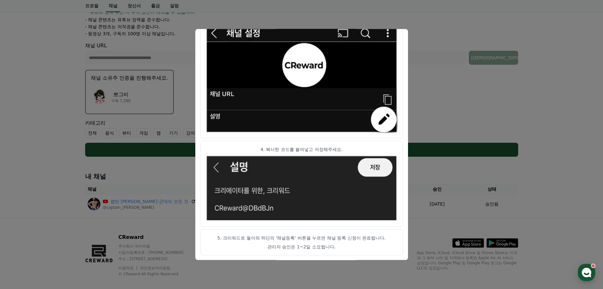
click at [467, 178] on button "close modal" at bounding box center [301, 144] width 603 height 289
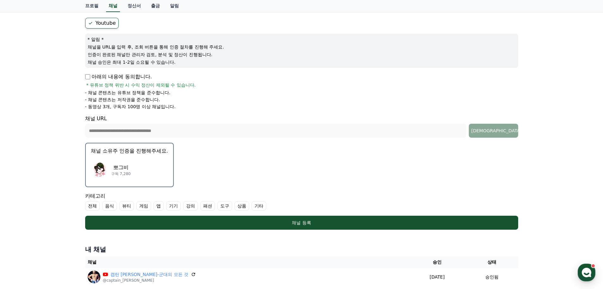
scroll to position [63, 0]
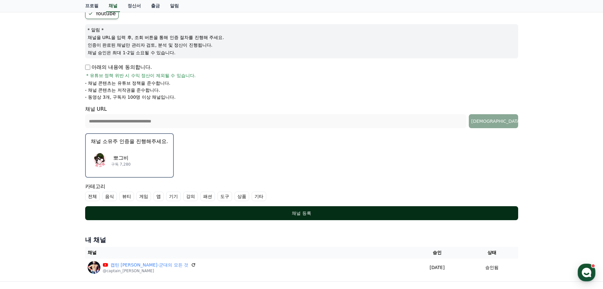
click at [340, 214] on div "채널 등록" at bounding box center [302, 213] width 408 height 6
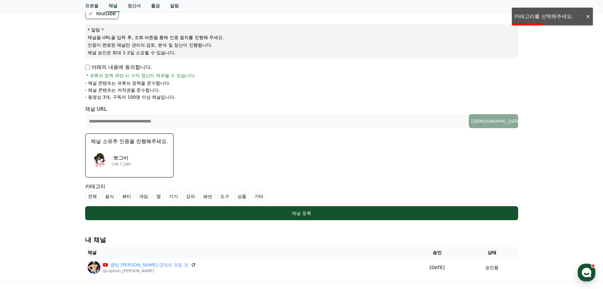
click at [94, 196] on label "전체" at bounding box center [92, 196] width 15 height 10
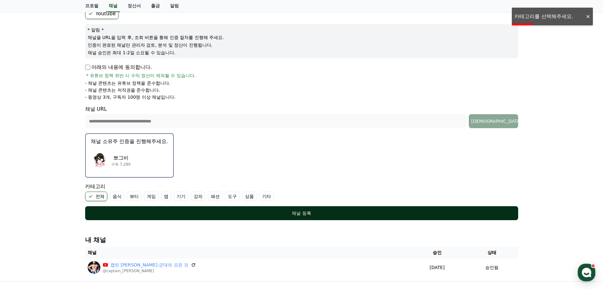
drag, startPoint x: 135, startPoint y: 209, endPoint x: 140, endPoint y: 211, distance: 5.2
click at [135, 209] on button "채널 등록" at bounding box center [301, 213] width 433 height 14
